Goal: Transaction & Acquisition: Purchase product/service

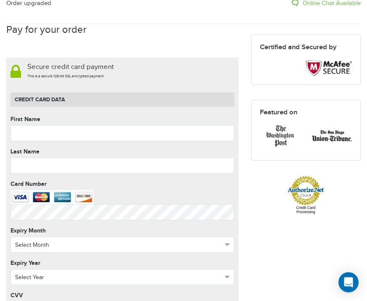
scroll to position [89, 0]
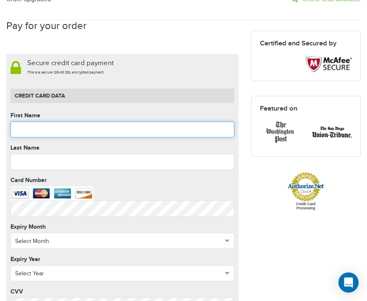
click at [53, 126] on input "text" at bounding box center [123, 129] width 224 height 16
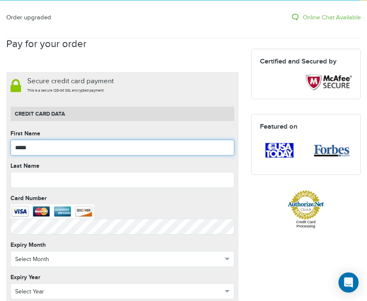
scroll to position [63, 0]
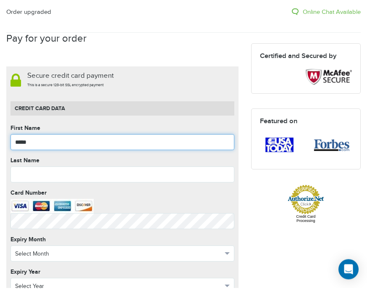
type input "*****"
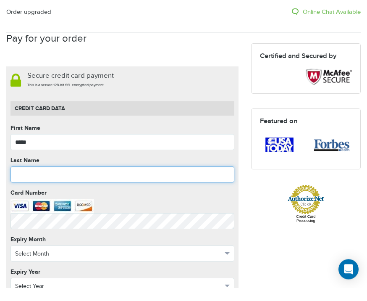
click at [39, 180] on input "text" at bounding box center [123, 188] width 224 height 16
type input "*****"
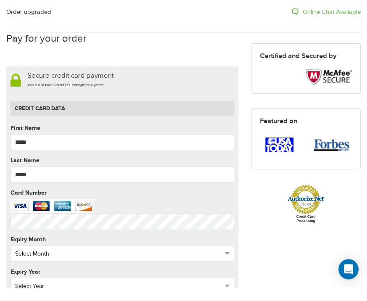
click at [232, 259] on button "Select Month" at bounding box center [123, 267] width 224 height 16
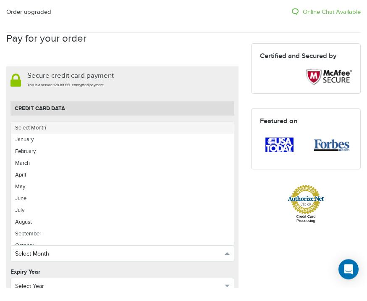
scroll to position [77, 0]
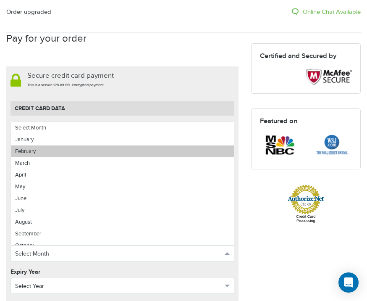
click at [41, 153] on link "February" at bounding box center [122, 151] width 223 height 12
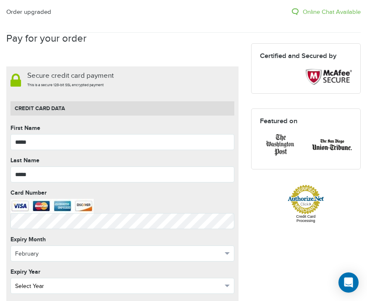
click at [233, 285] on button "Select Year" at bounding box center [123, 286] width 224 height 16
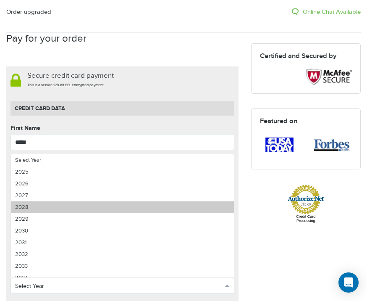
click at [32, 206] on link "2028" at bounding box center [122, 207] width 223 height 12
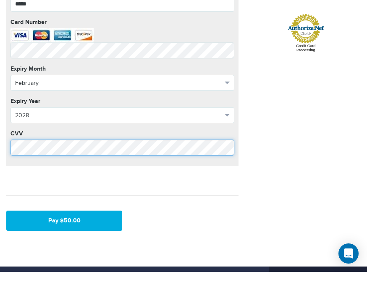
scroll to position [227, 0]
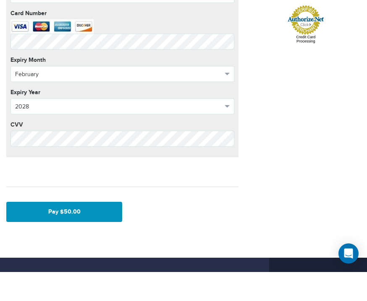
click at [76, 231] on button "Pay $50.00" at bounding box center [64, 241] width 116 height 20
